Goal: Task Accomplishment & Management: Complete application form

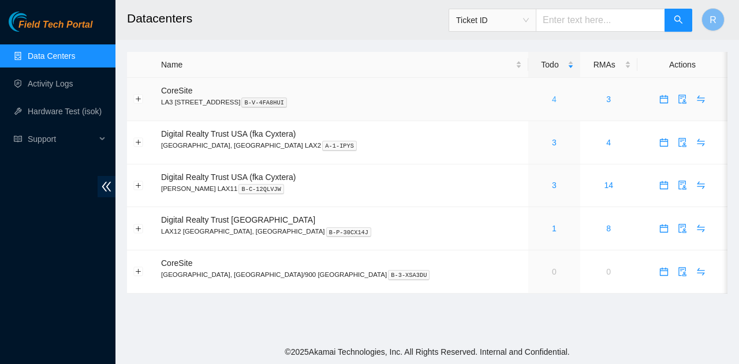
click at [552, 100] on link "4" at bounding box center [554, 99] width 5 height 9
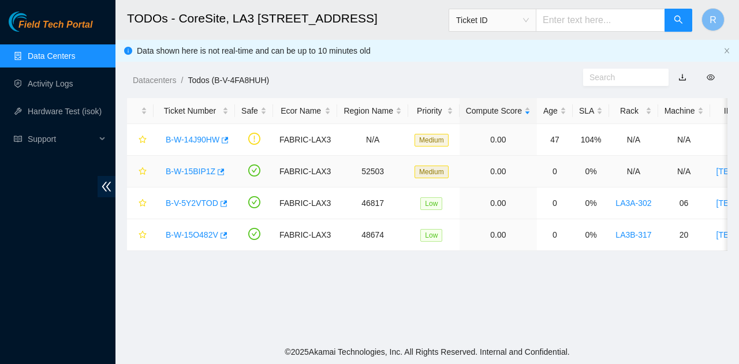
click at [197, 169] on link "B-W-15BIP1Z" at bounding box center [191, 171] width 50 height 9
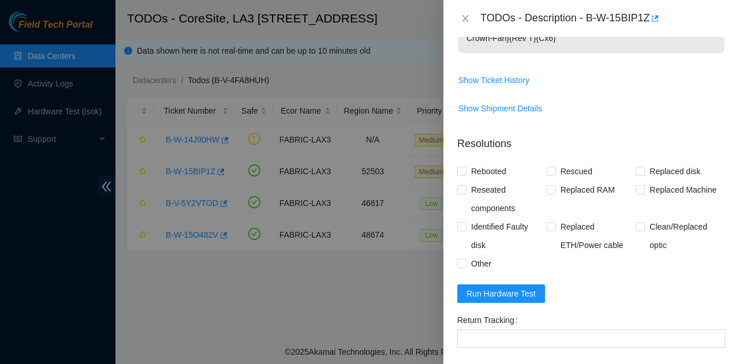
scroll to position [866, 0]
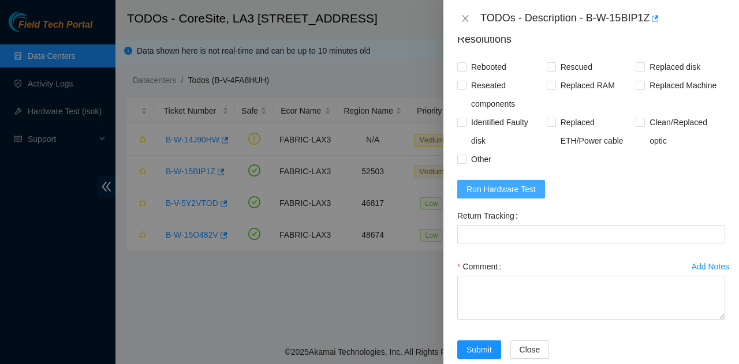
click at [509, 183] on span "Run Hardware Test" at bounding box center [500, 189] width 69 height 13
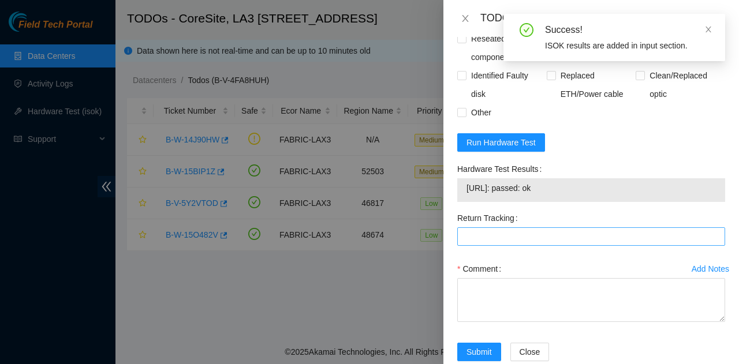
scroll to position [923, 0]
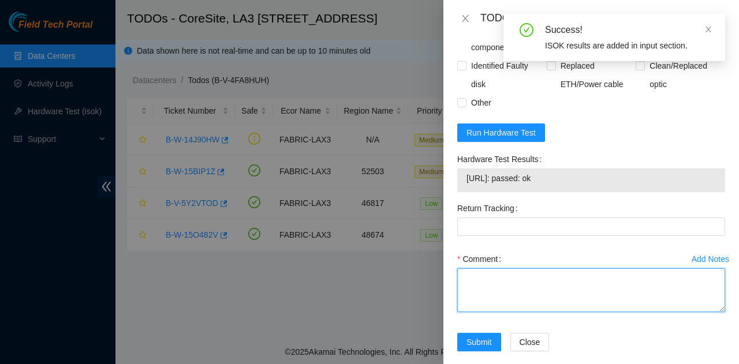
click at [570, 268] on textarea "Comment" at bounding box center [591, 290] width 268 height 44
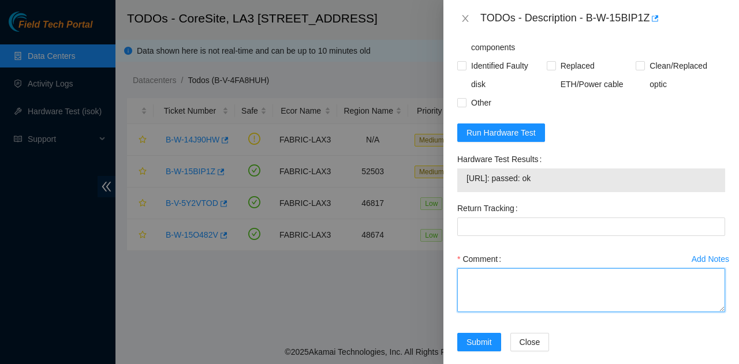
click at [570, 268] on textarea "Comment" at bounding box center [591, 290] width 268 height 44
click at [536, 279] on textarea "Located empty slot for server Installed ser" at bounding box center [591, 290] width 268 height 44
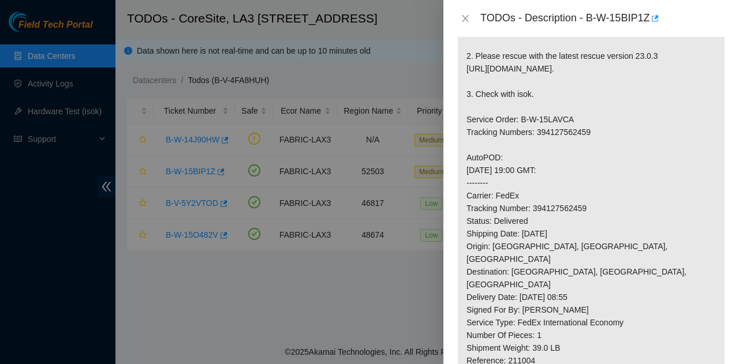
scroll to position [345, 0]
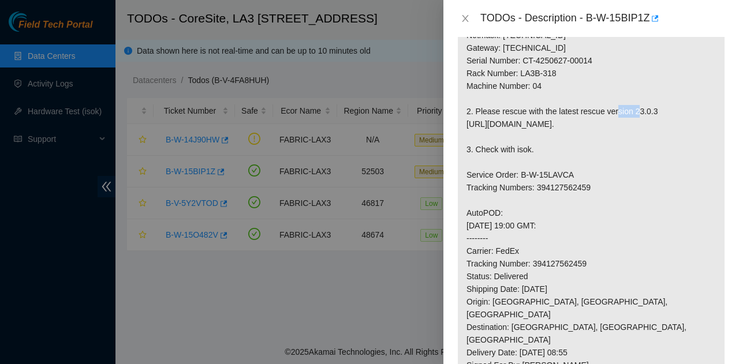
drag, startPoint x: 663, startPoint y: 94, endPoint x: 630, endPoint y: 99, distance: 33.2
click at [630, 99] on p "Network: FreeFlow Install server 1. Configure and check with isok Server: IP Ad…" at bounding box center [591, 194] width 267 height 551
copy p "23.0.3"
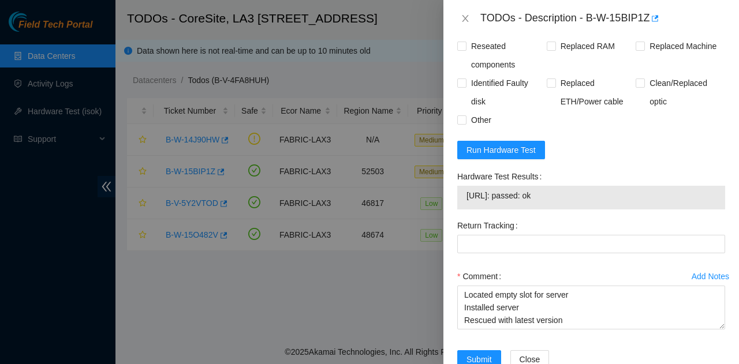
scroll to position [923, 0]
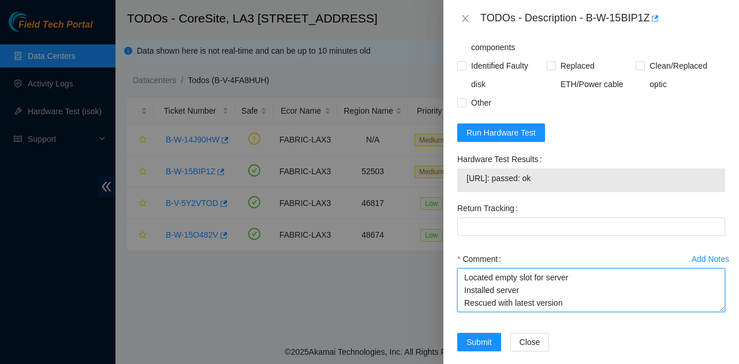
drag, startPoint x: 602, startPoint y: 294, endPoint x: 597, endPoint y: 285, distance: 10.3
click at [602, 294] on textarea "Located empty slot for server Installed server Rescued with latest version" at bounding box center [591, 290] width 268 height 44
click at [595, 281] on textarea "Located empty slot for server Installed server Rescued with latest version" at bounding box center [591, 290] width 268 height 44
paste textarea "23.0.3"
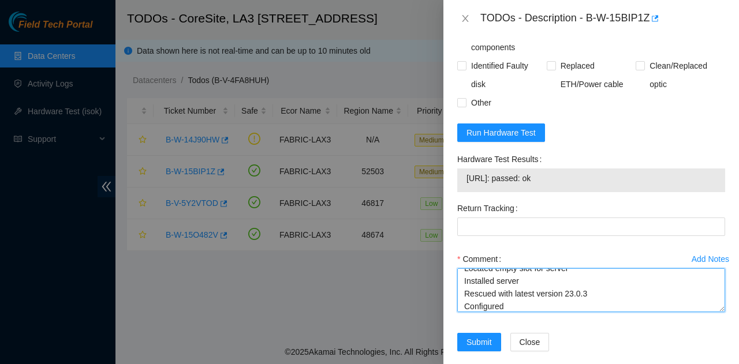
scroll to position [22, 0]
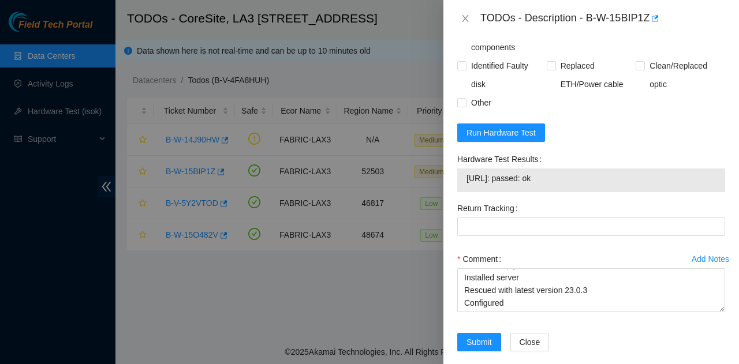
click at [489, 172] on span "23.212.3.71: passed: ok" at bounding box center [590, 178] width 249 height 13
copy span "23.212.3.71: passed: ok"
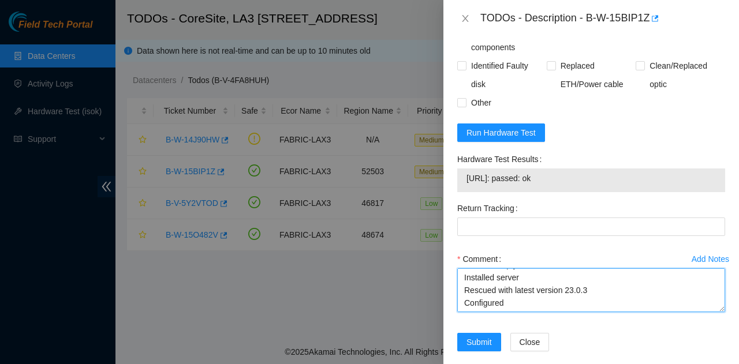
click at [519, 293] on textarea "Located empty slot for server Installed server Rescued with latest version 23.0…" at bounding box center [591, 290] width 268 height 44
paste textarea "23.212.3.71: passed: ok"
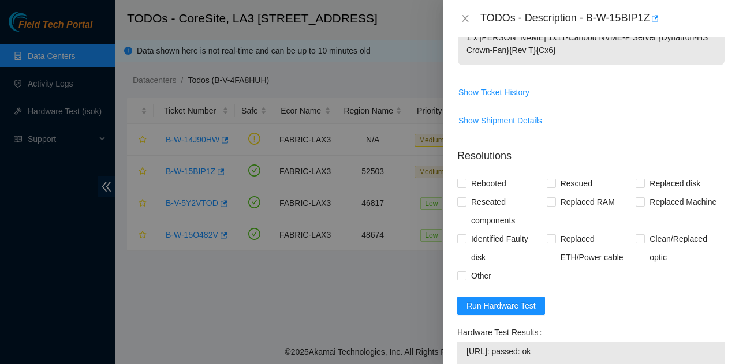
type textarea "Located empty slot for server Installed server Rescued with latest version 23.0…"
click at [541, 174] on div "Rebooted" at bounding box center [501, 183] width 89 height 18
click at [561, 174] on span "Rescued" at bounding box center [576, 183] width 41 height 18
click at [555, 179] on input "Rescued" at bounding box center [551, 183] width 8 height 8
checkbox input "true"
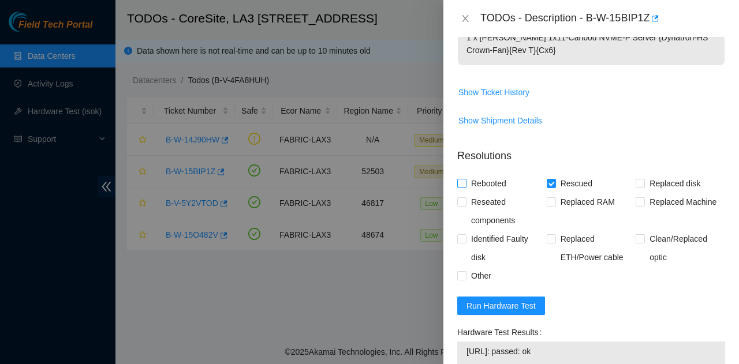
click at [485, 174] on span "Rebooted" at bounding box center [488, 183] width 44 height 18
click at [465, 179] on input "Rebooted" at bounding box center [461, 183] width 8 height 8
checkbox input "true"
click at [645, 193] on span "Replaced Machine" at bounding box center [683, 202] width 76 height 18
click at [640, 197] on input "Replaced Machine" at bounding box center [640, 201] width 8 height 8
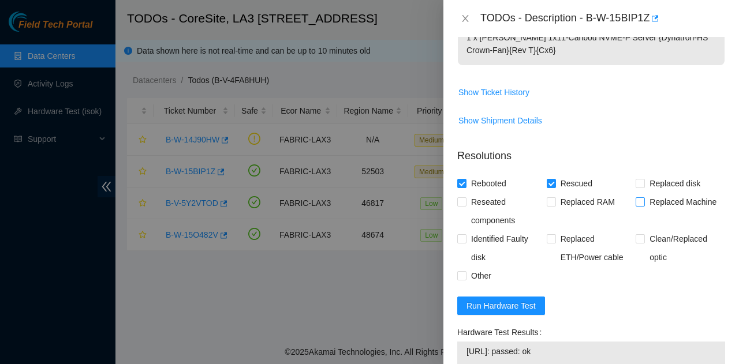
checkbox input "true"
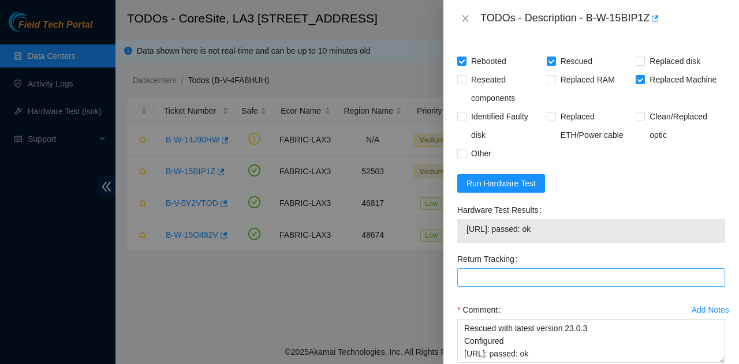
scroll to position [923, 0]
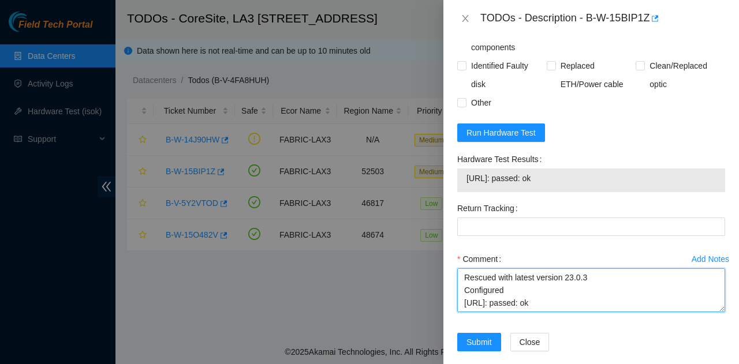
click at [522, 287] on textarea "Located empty slot for server Installed server Rescued with latest version 23.0…" at bounding box center [591, 290] width 268 height 44
click at [509, 279] on textarea "Located empty slot for server Installed server Rescued with latest version 23.0…" at bounding box center [591, 290] width 268 height 44
type textarea "Located empty slot for server Installed server Rescued with latest version 23.0…"
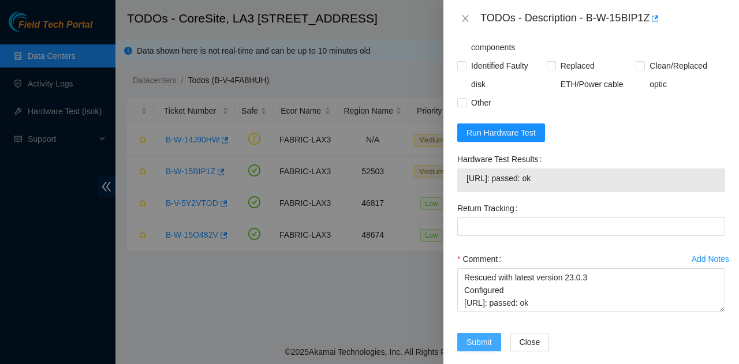
click at [480, 336] on span "Submit" at bounding box center [478, 342] width 25 height 13
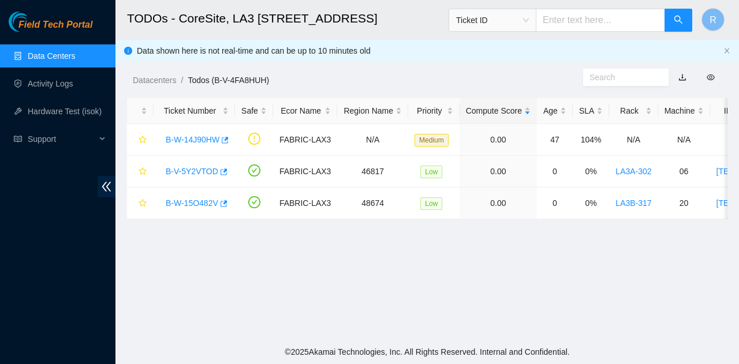
scroll to position [353, 0]
click at [75, 55] on link "Data Centers" at bounding box center [51, 55] width 47 height 9
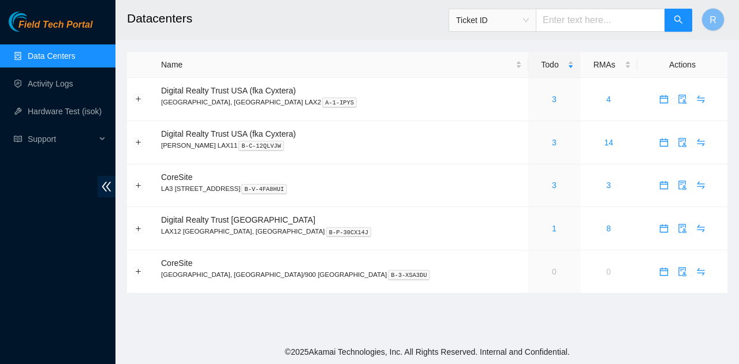
click at [0, 321] on div "Field Tech Portal Data Centers Activity Logs Hardware Test (isok) Support" at bounding box center [57, 188] width 115 height 353
click at [528, 195] on td "3" at bounding box center [553, 186] width 51 height 43
